Goal: Task Accomplishment & Management: Manage account settings

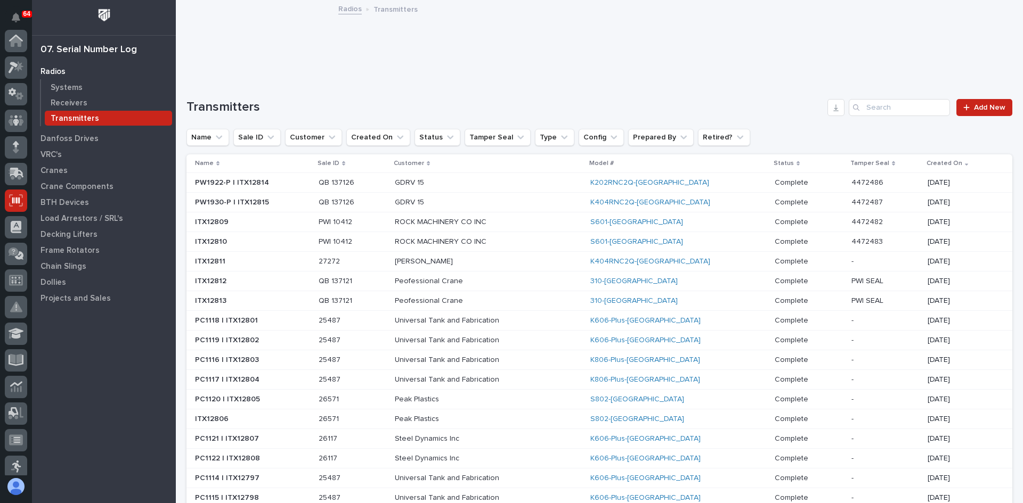
scroll to position [160, 0]
click at [60, 84] on p "Systems" at bounding box center [67, 88] width 32 height 10
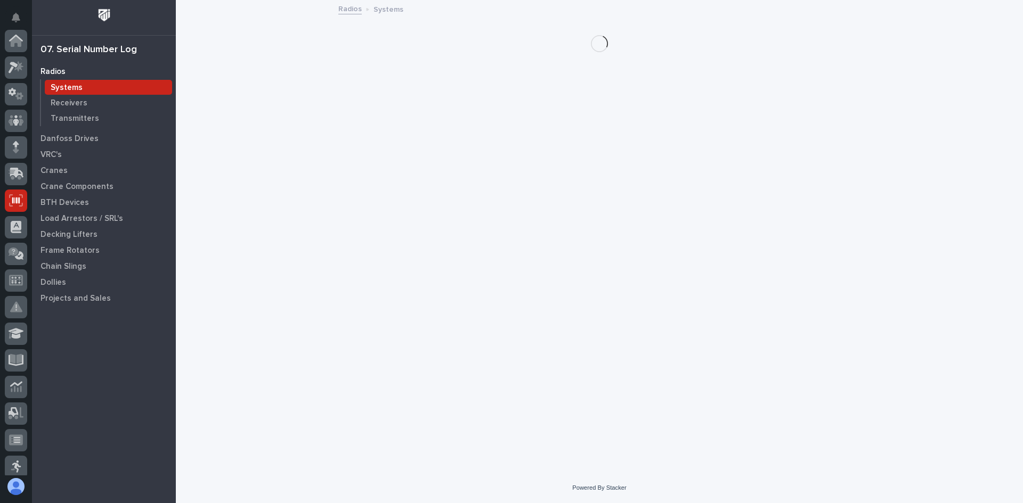
scroll to position [160, 0]
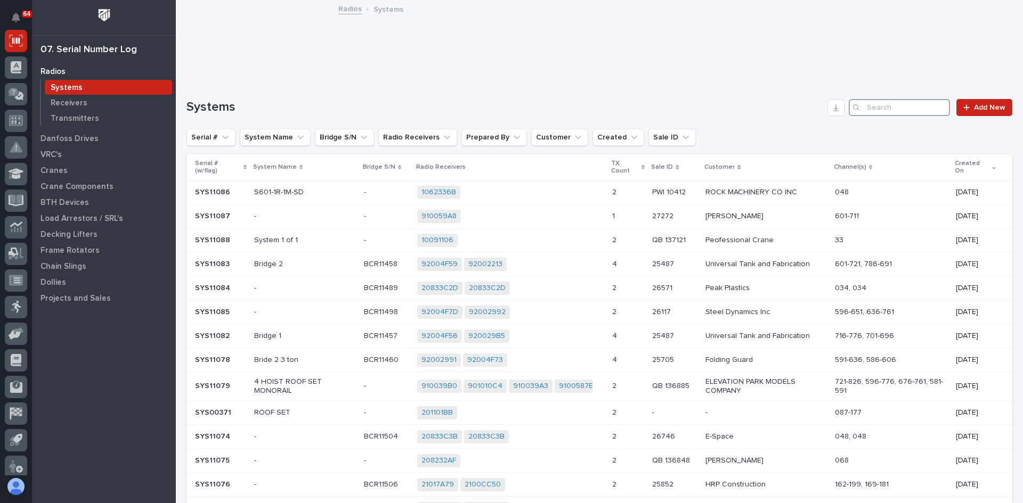
click at [881, 107] on input "Search" at bounding box center [899, 107] width 101 height 17
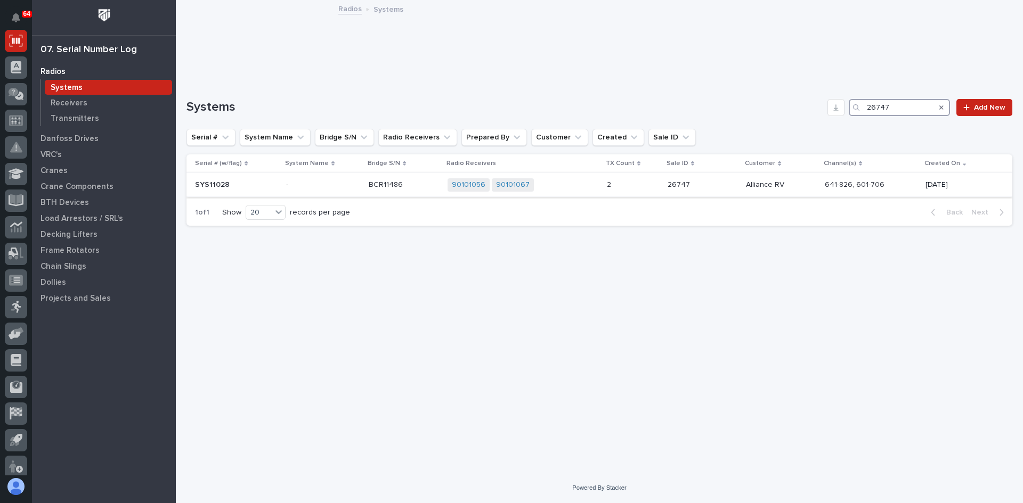
type input "26747"
click at [337, 186] on p "-" at bounding box center [323, 185] width 74 height 9
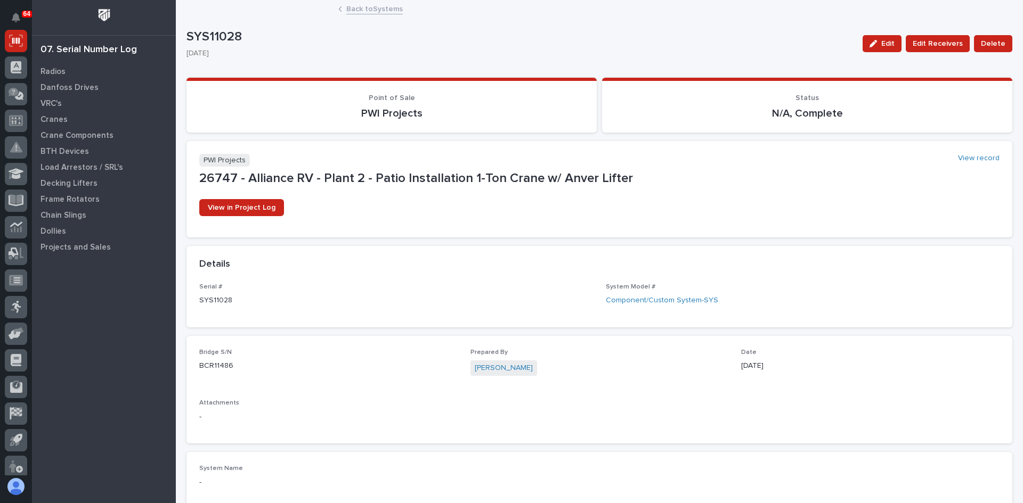
click at [371, 9] on link "Back to Systems" at bounding box center [374, 8] width 56 height 12
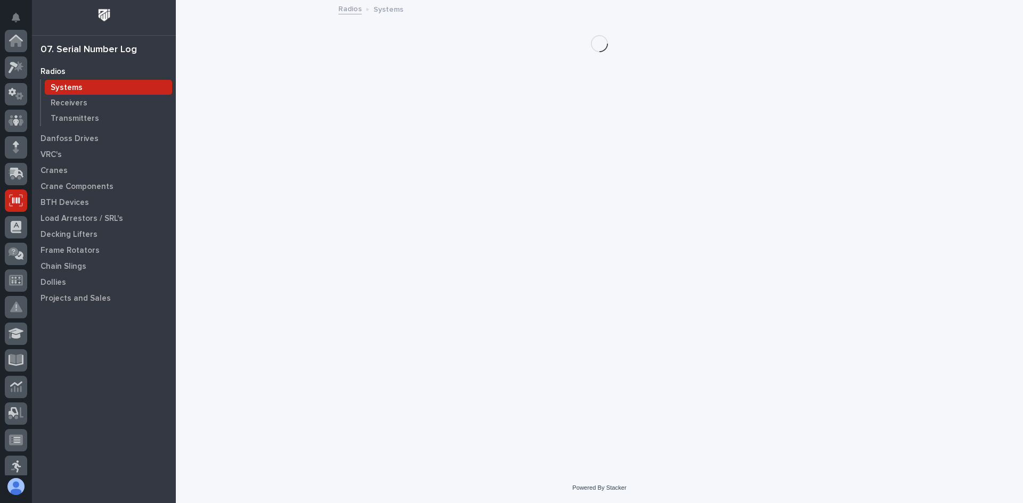
scroll to position [160, 0]
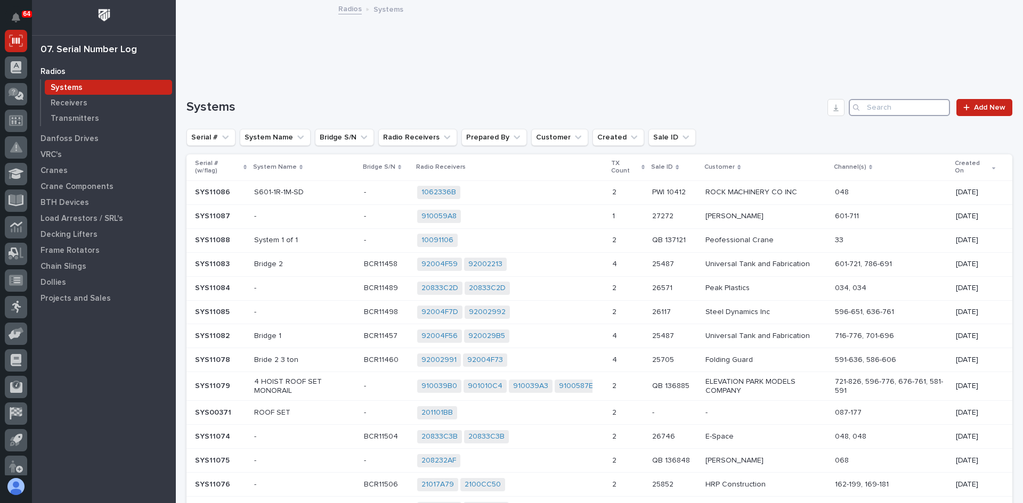
click at [869, 101] on input "Search" at bounding box center [899, 107] width 101 height 17
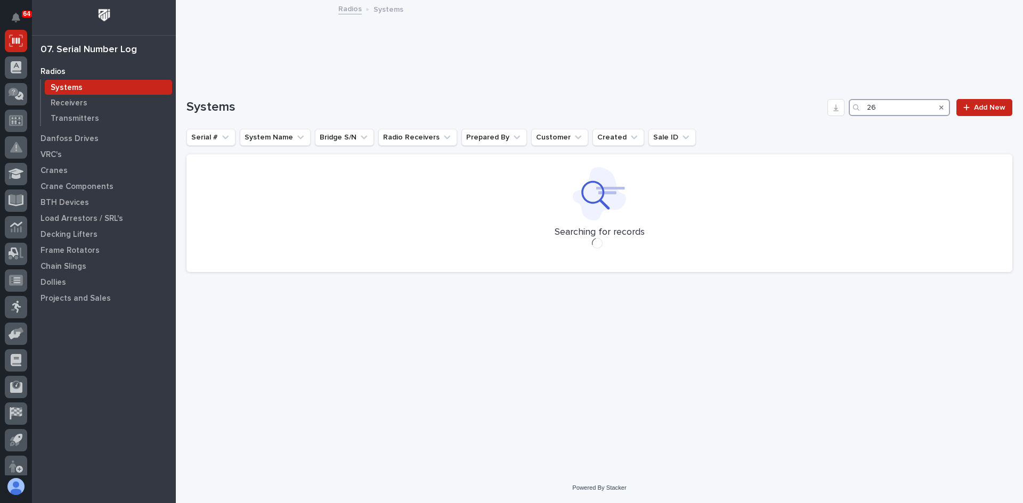
type input "2"
drag, startPoint x: 901, startPoint y: 111, endPoint x: 810, endPoint y: 117, distance: 91.8
click at [810, 117] on div "Systems 24112 Add New Serial # System Name Bridge S/N Radio Receivers Prepared …" at bounding box center [599, 189] width 826 height 181
drag, startPoint x: 903, startPoint y: 107, endPoint x: 780, endPoint y: 107, distance: 123.0
click at [780, 107] on div "Systems 26636 Add New" at bounding box center [599, 107] width 826 height 17
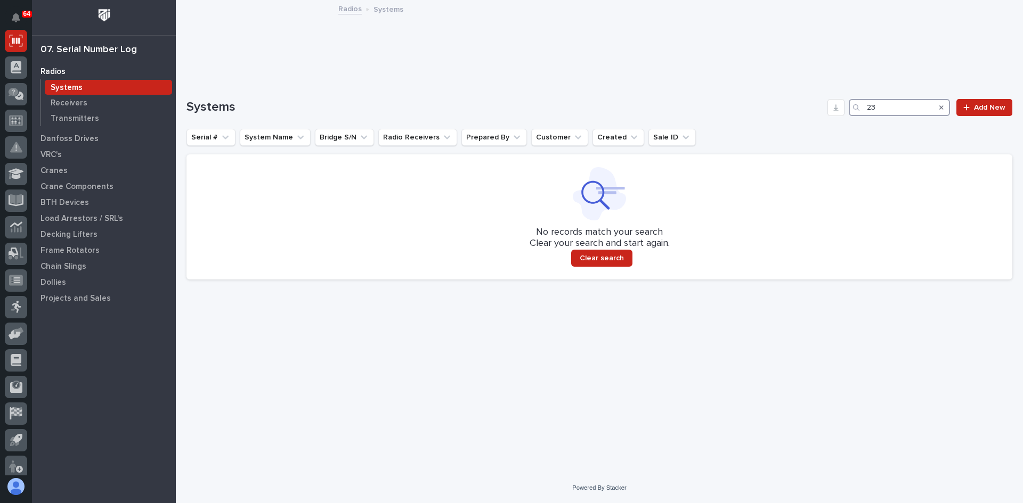
type input "2"
type input "26322"
click at [54, 172] on p "Cranes" at bounding box center [53, 171] width 27 height 10
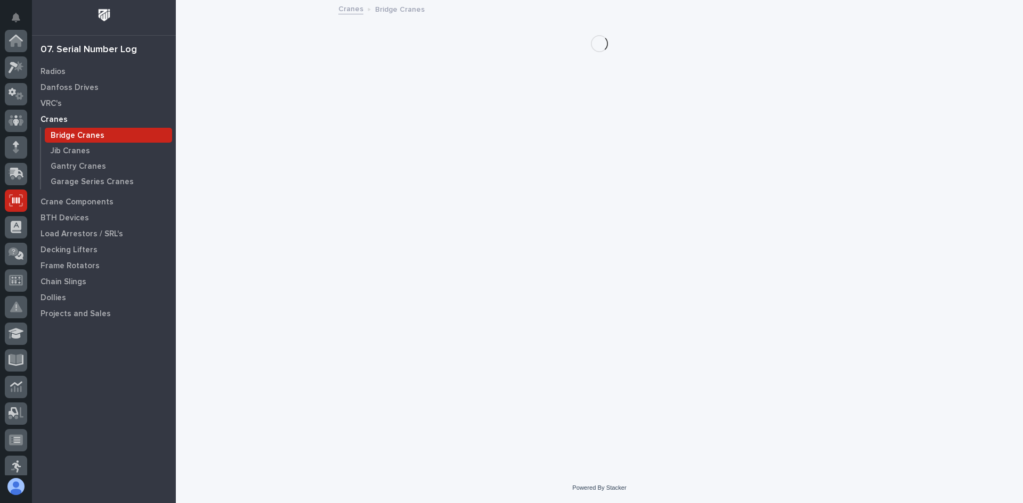
scroll to position [160, 0]
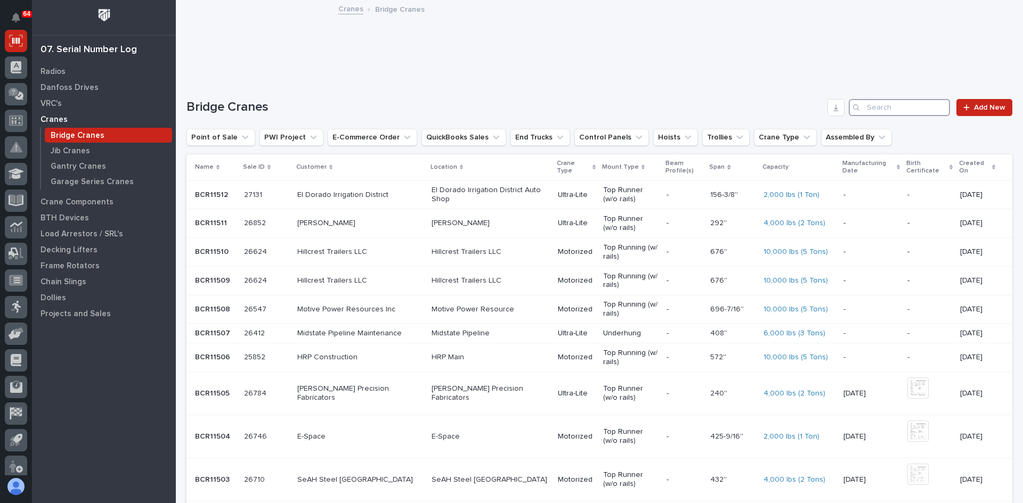
click at [867, 108] on input "Search" at bounding box center [899, 107] width 101 height 17
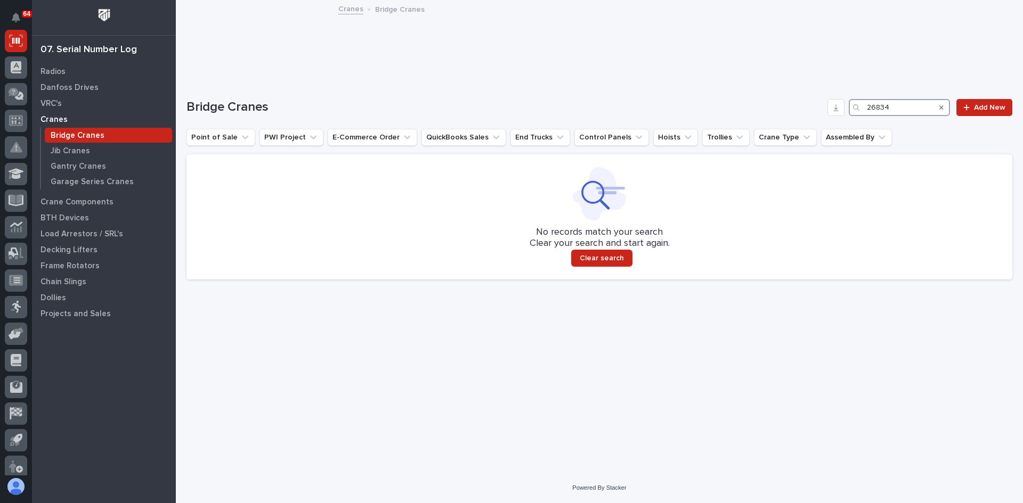
drag, startPoint x: 893, startPoint y: 107, endPoint x: 813, endPoint y: 124, distance: 82.3
click at [813, 124] on div "Bridge Cranes 26834 Add New Point of Sale PWI Project E-Commerce Order QuickBoo…" at bounding box center [599, 189] width 826 height 181
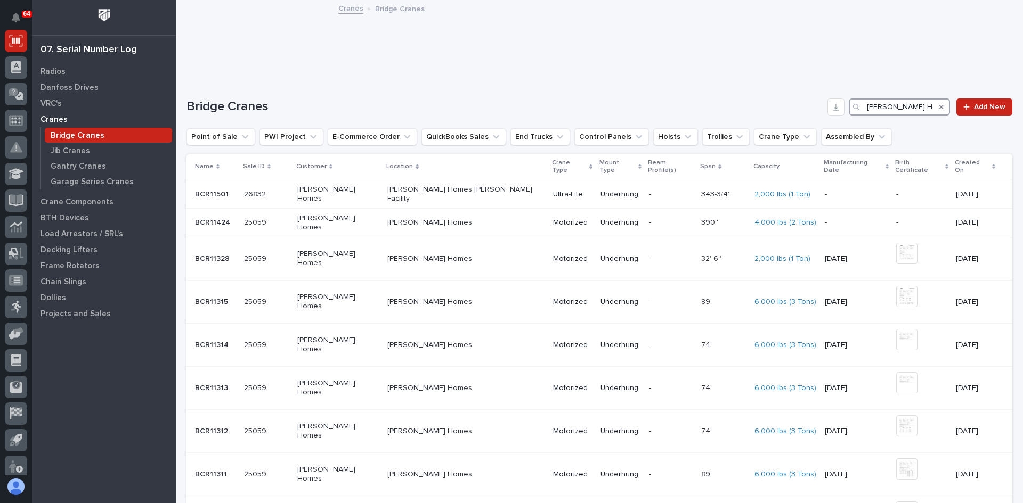
scroll to position [0, 0]
type input "CLAYTON HOMES"
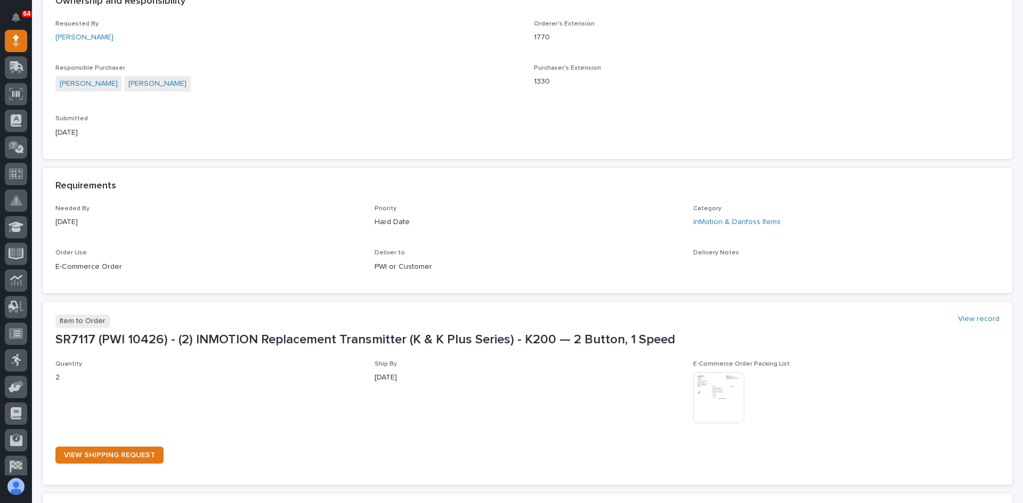
scroll to position [426, 0]
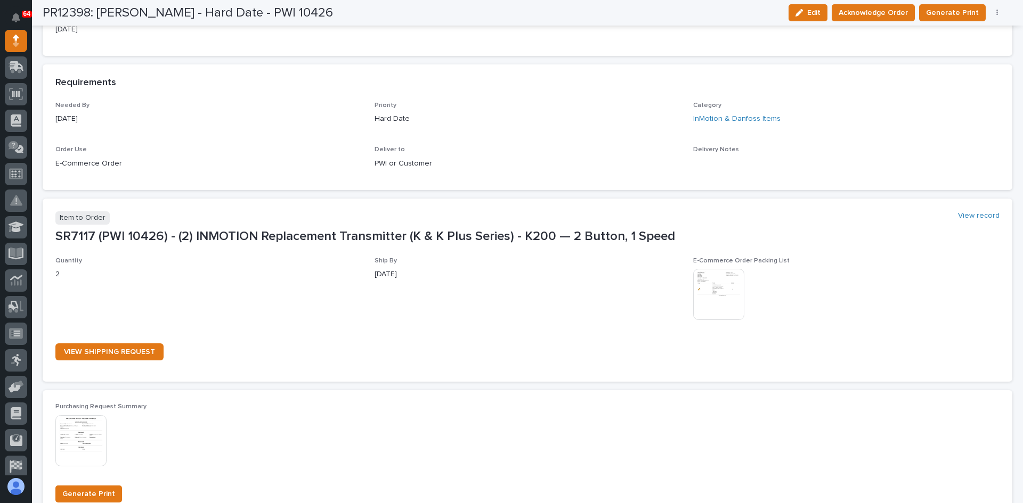
click at [713, 295] on img at bounding box center [718, 294] width 51 height 51
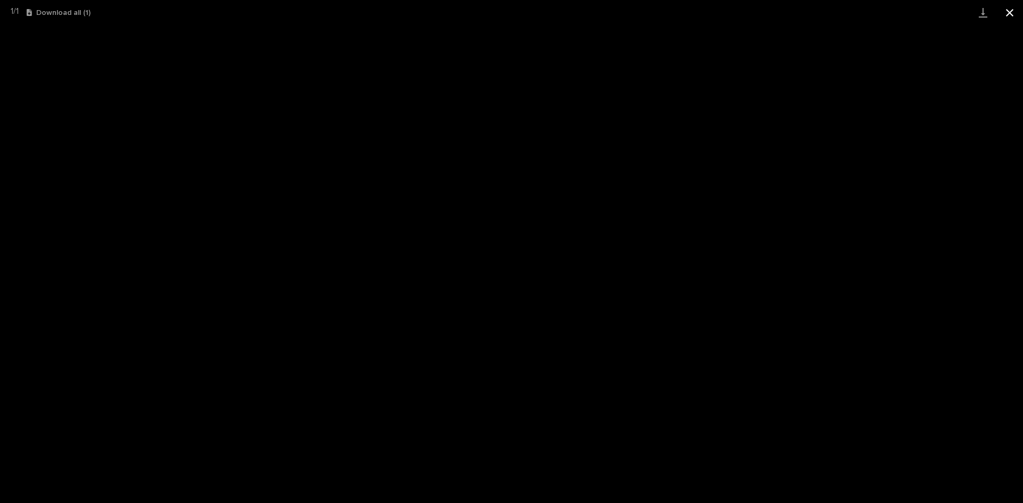
click at [1007, 12] on button "Close gallery" at bounding box center [1009, 12] width 27 height 25
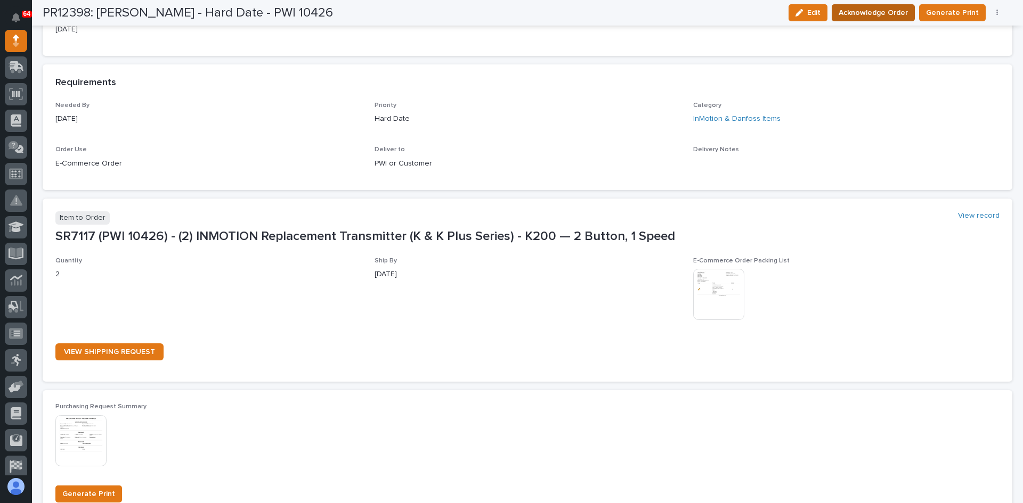
click at [870, 13] on span "Acknowledge Order" at bounding box center [872, 12] width 69 height 13
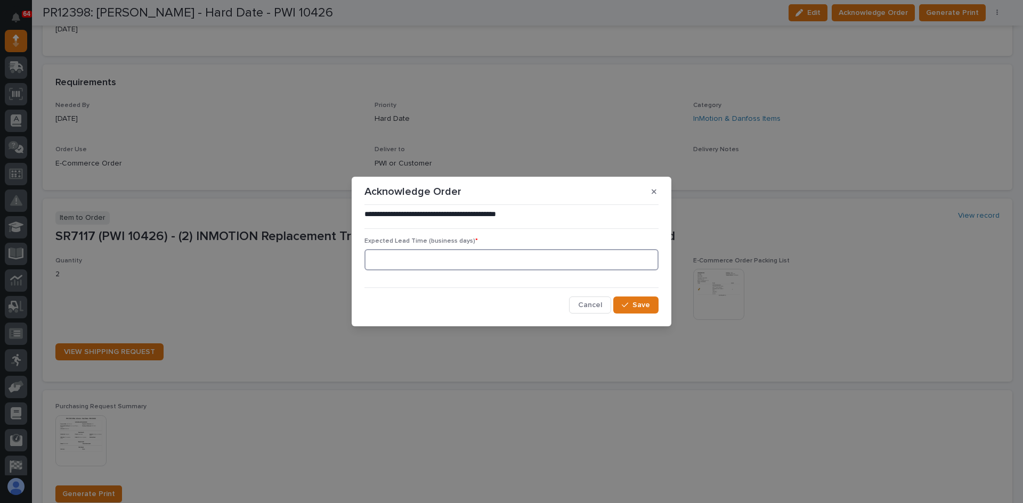
click at [397, 257] on input at bounding box center [511, 259] width 294 height 21
type input "0"
click at [639, 300] on span "Save" at bounding box center [641, 305] width 18 height 10
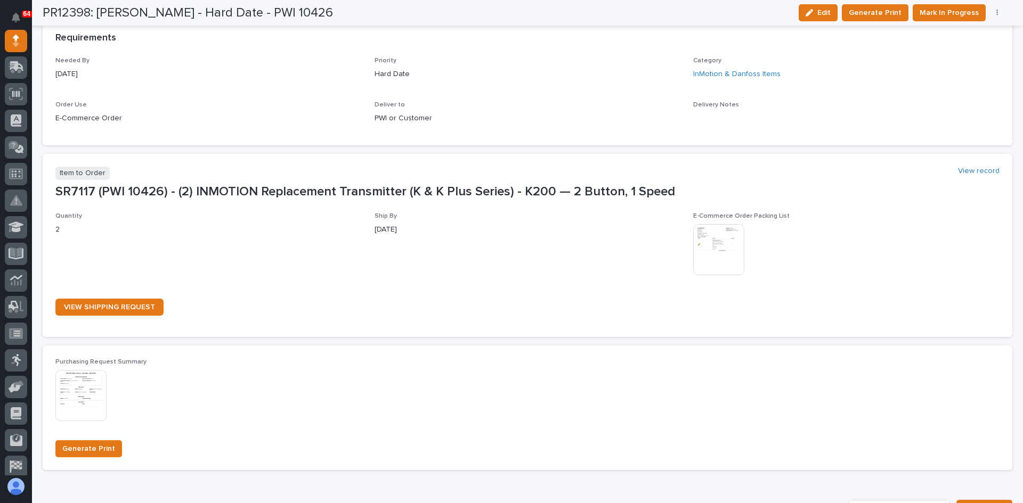
scroll to position [510, 0]
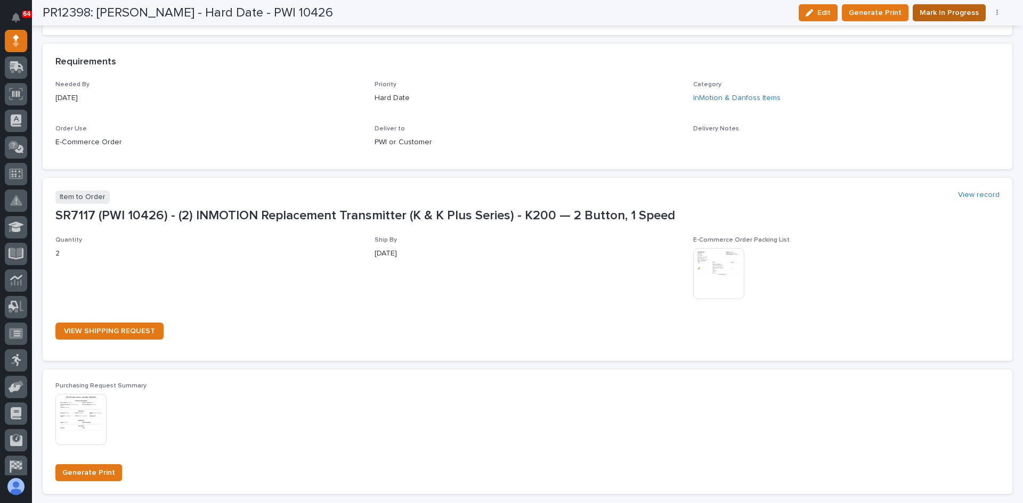
click at [955, 12] on span "Mark In Progress" at bounding box center [948, 12] width 59 height 13
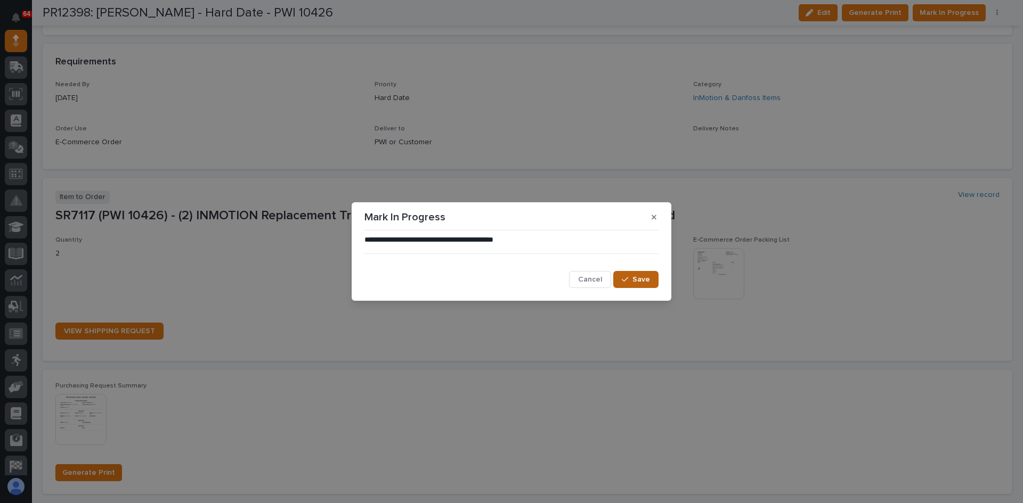
click at [637, 276] on span "Save" at bounding box center [641, 280] width 18 height 10
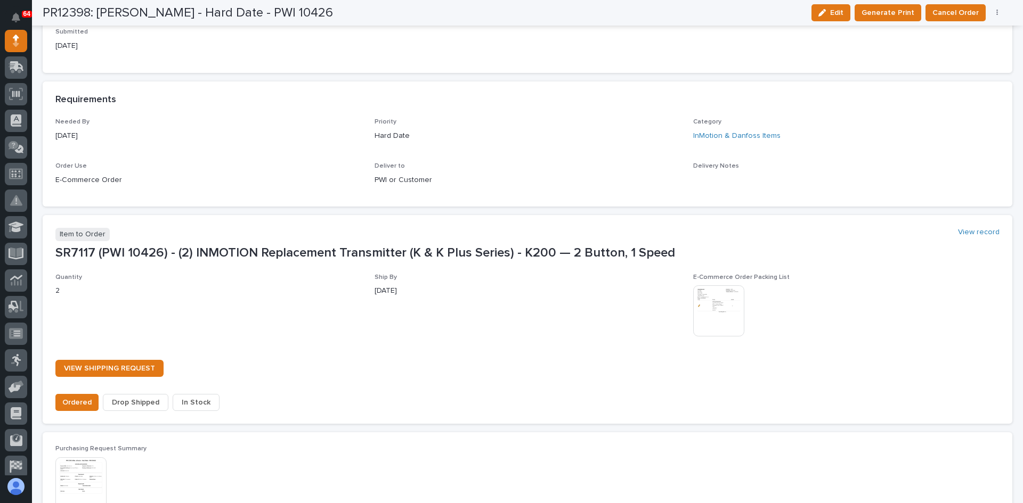
scroll to position [575, 0]
click at [188, 402] on span "In Stock" at bounding box center [196, 404] width 29 height 13
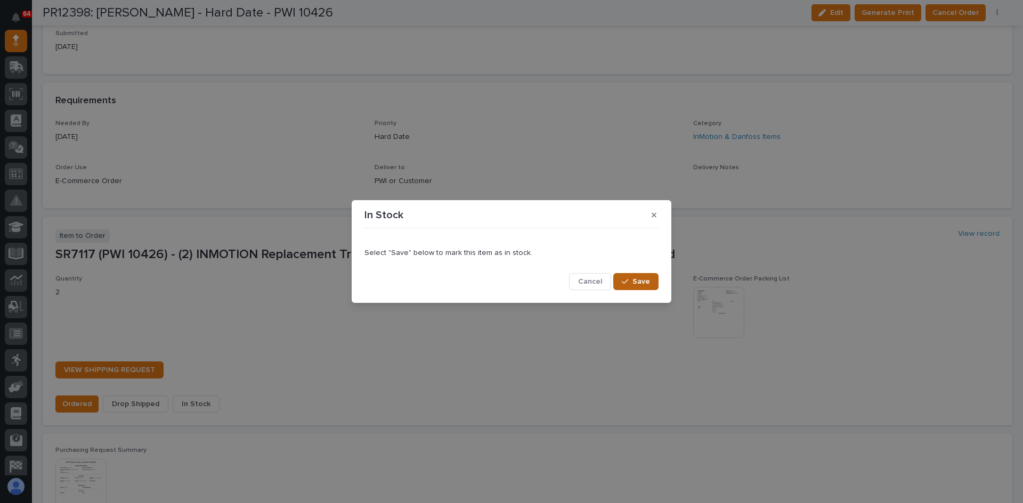
click at [639, 283] on span "Save" at bounding box center [641, 282] width 18 height 10
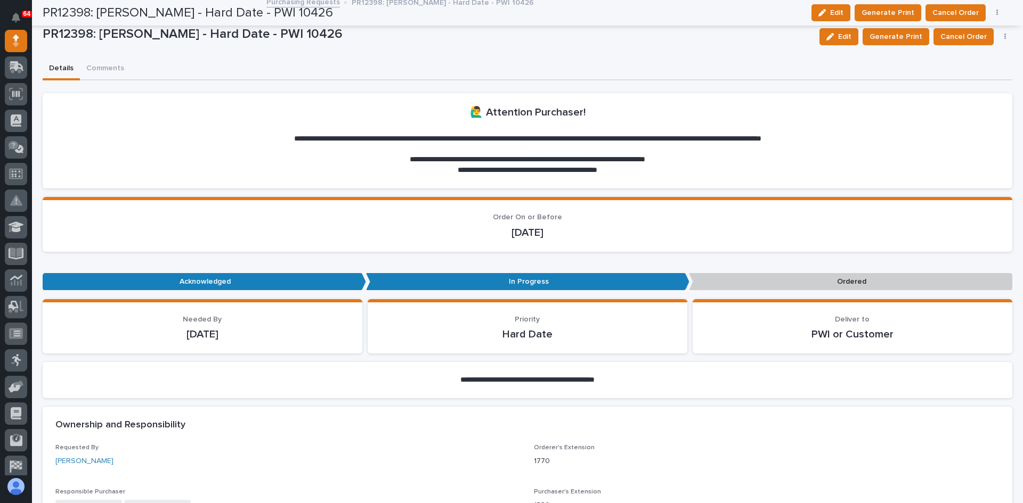
scroll to position [0, 0]
